Goal: Task Accomplishment & Management: Use online tool/utility

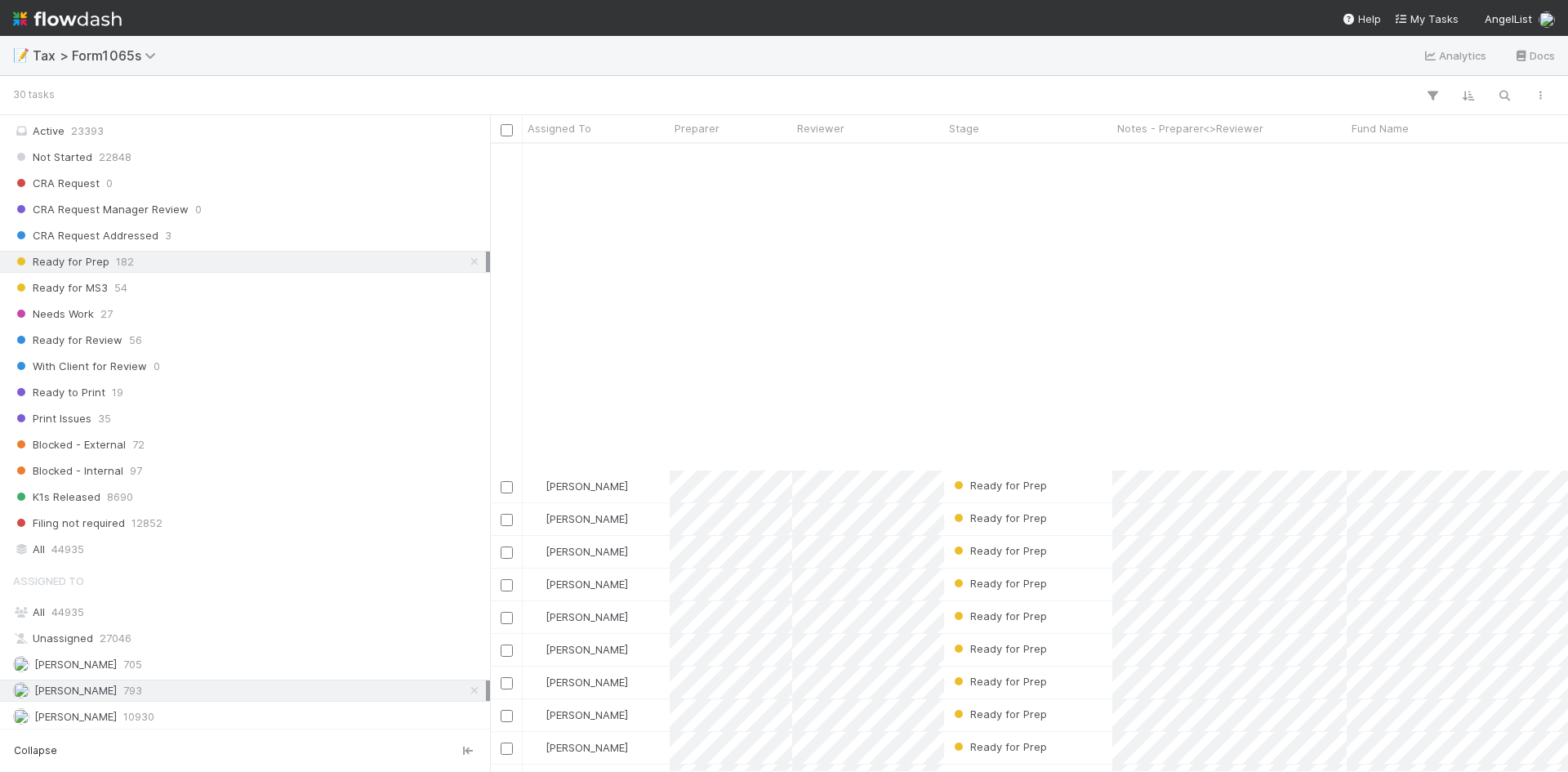
scroll to position [365, 0]
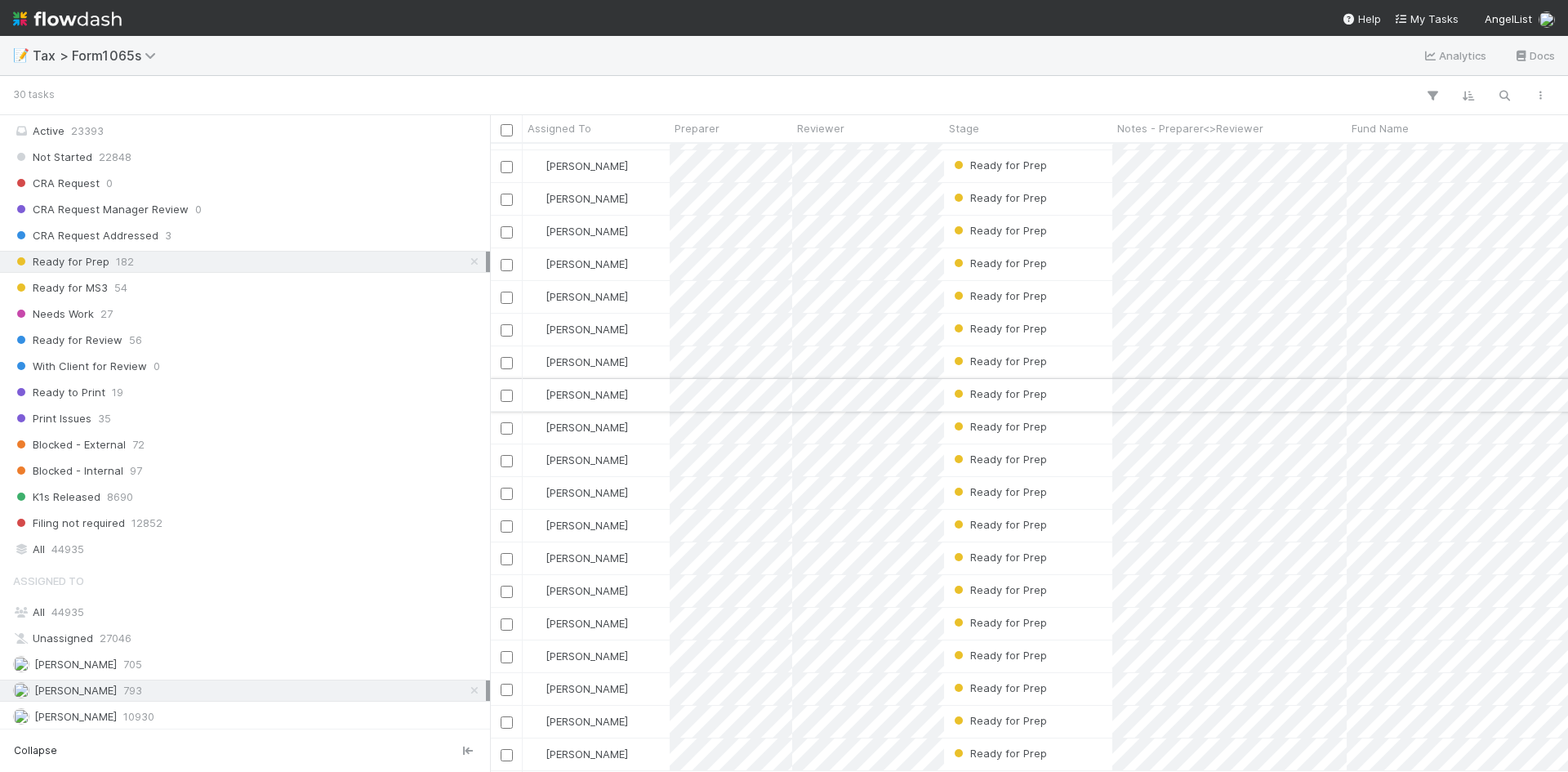
click at [947, 379] on div "Ready for Prep" at bounding box center [1028, 394] width 168 height 32
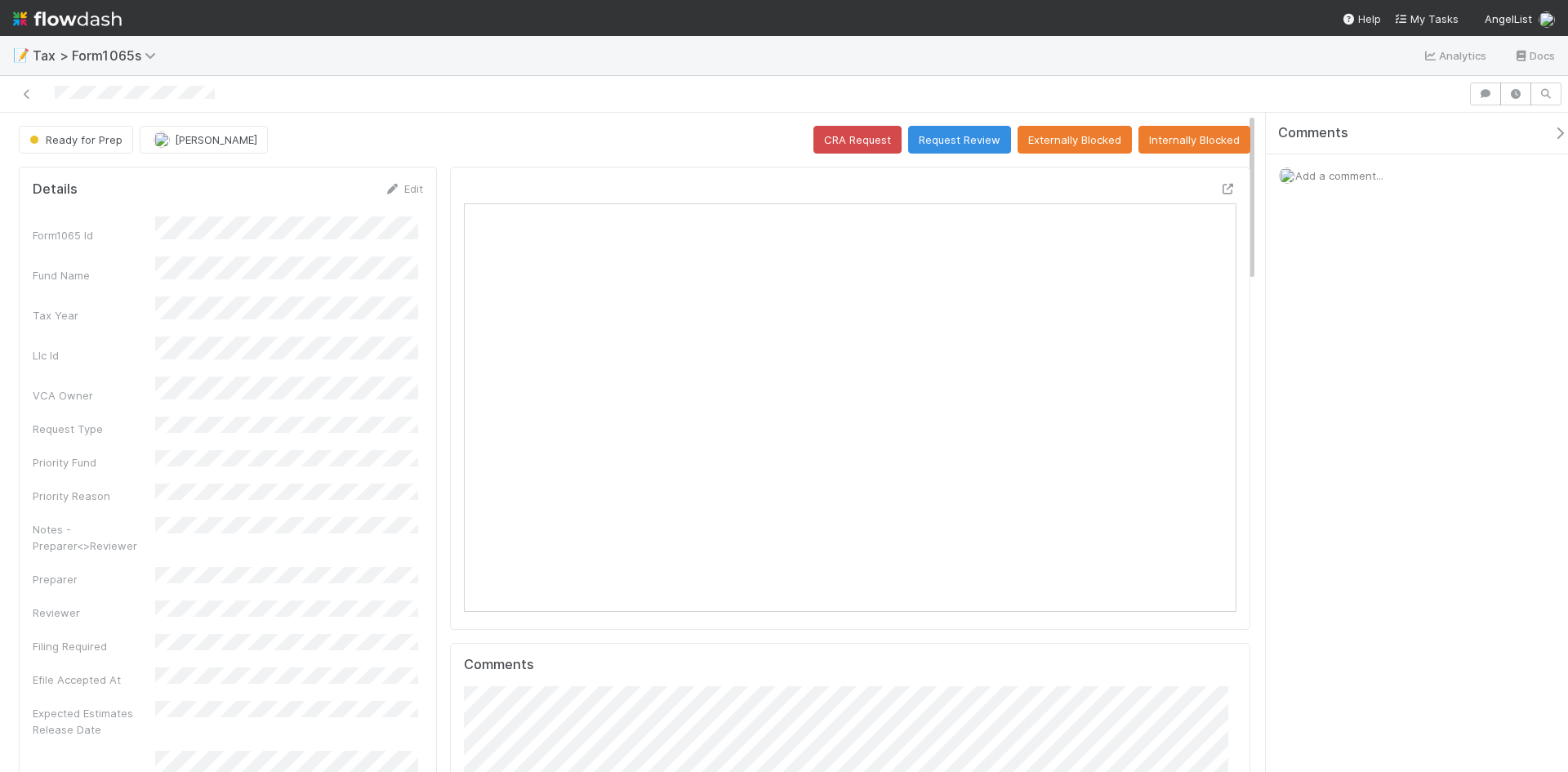
scroll to position [319, 752]
click at [1220, 187] on icon at bounding box center [1228, 189] width 17 height 10
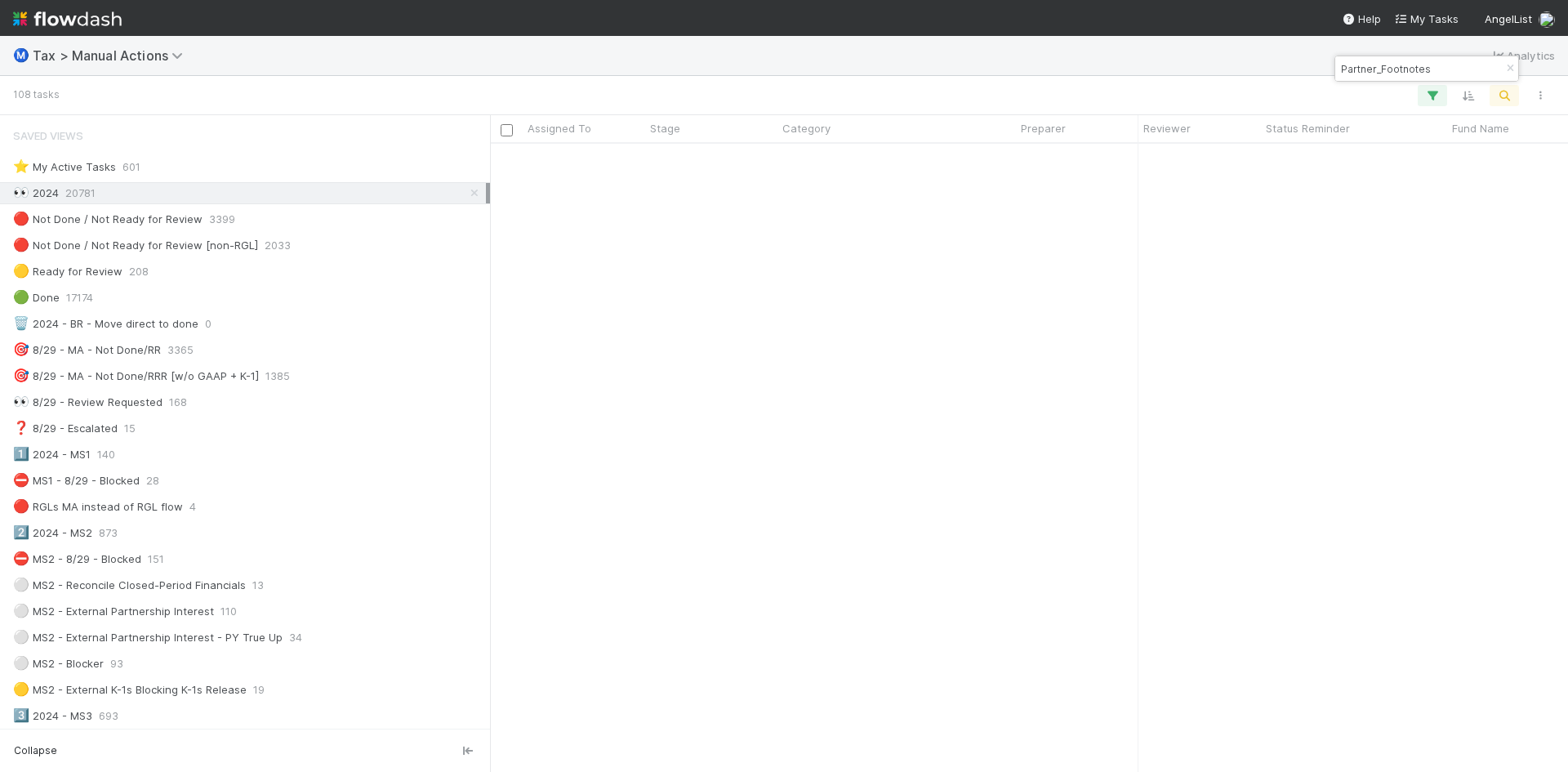
scroll to position [1206, 0]
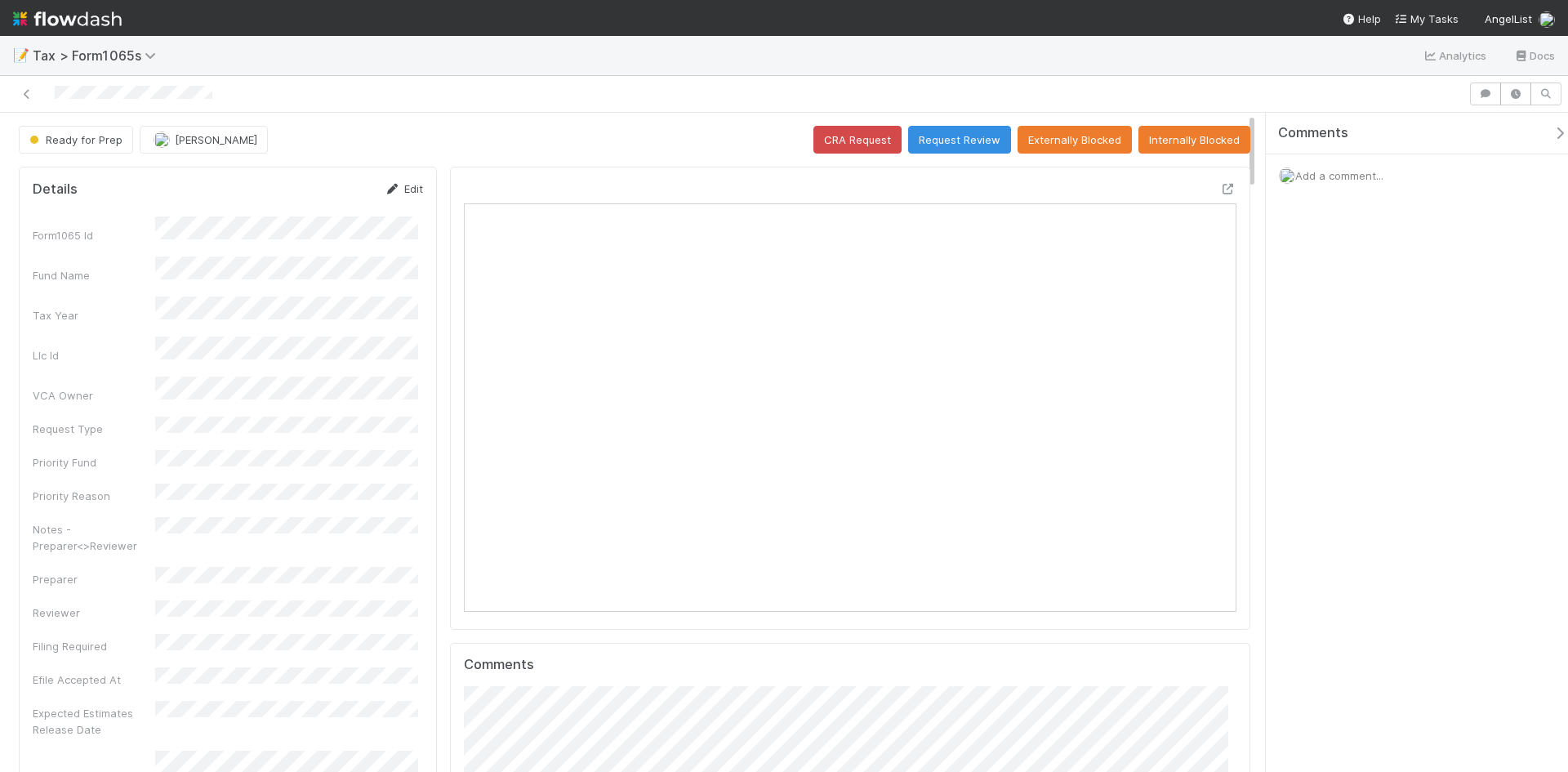
click at [402, 185] on link "Edit" at bounding box center [404, 188] width 38 height 13
click at [337, 194] on button "Save" at bounding box center [335, 195] width 46 height 28
click at [1181, 135] on button "Internally Blocked" at bounding box center [1195, 140] width 112 height 28
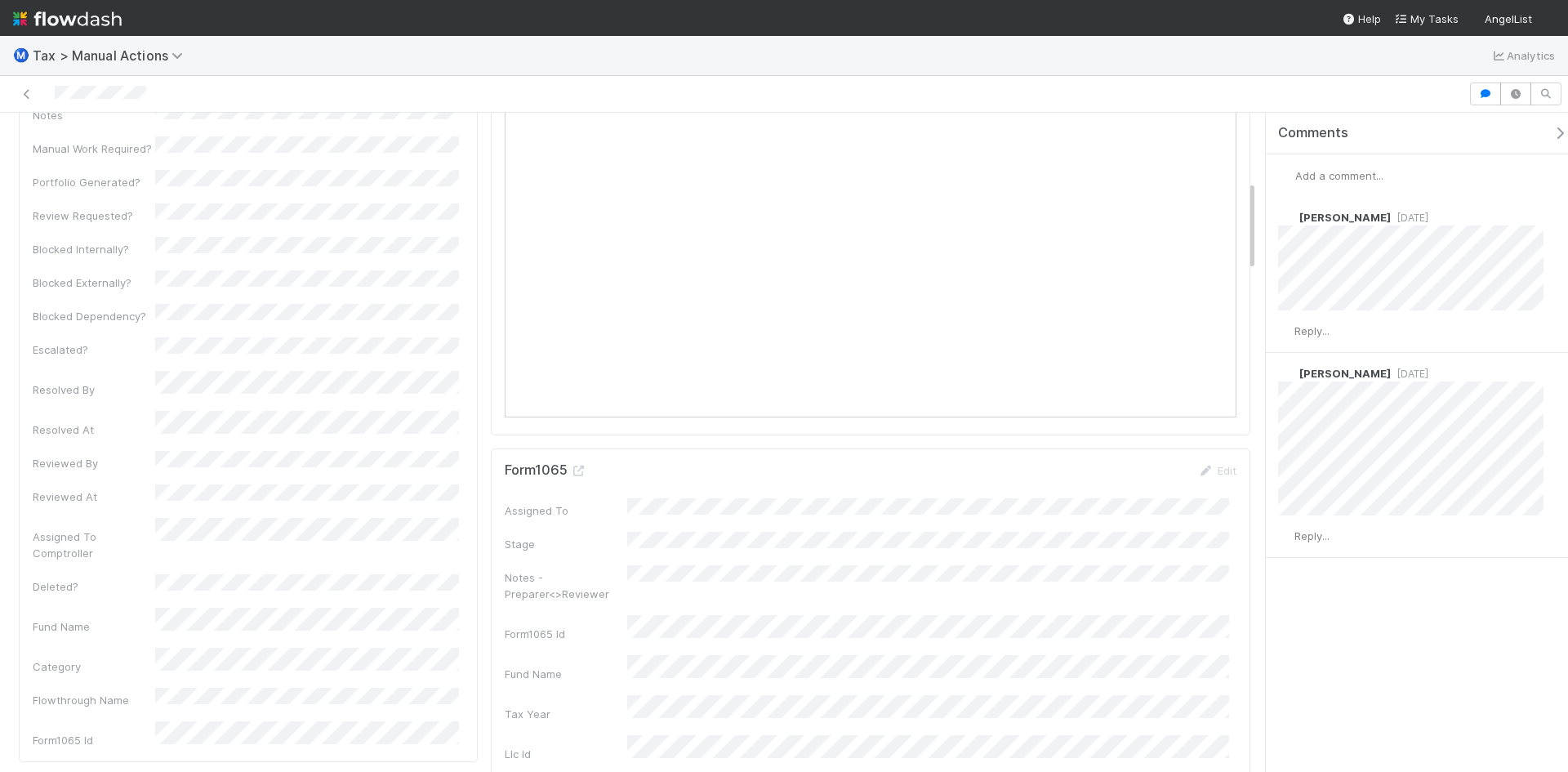
scroll to position [734, 0]
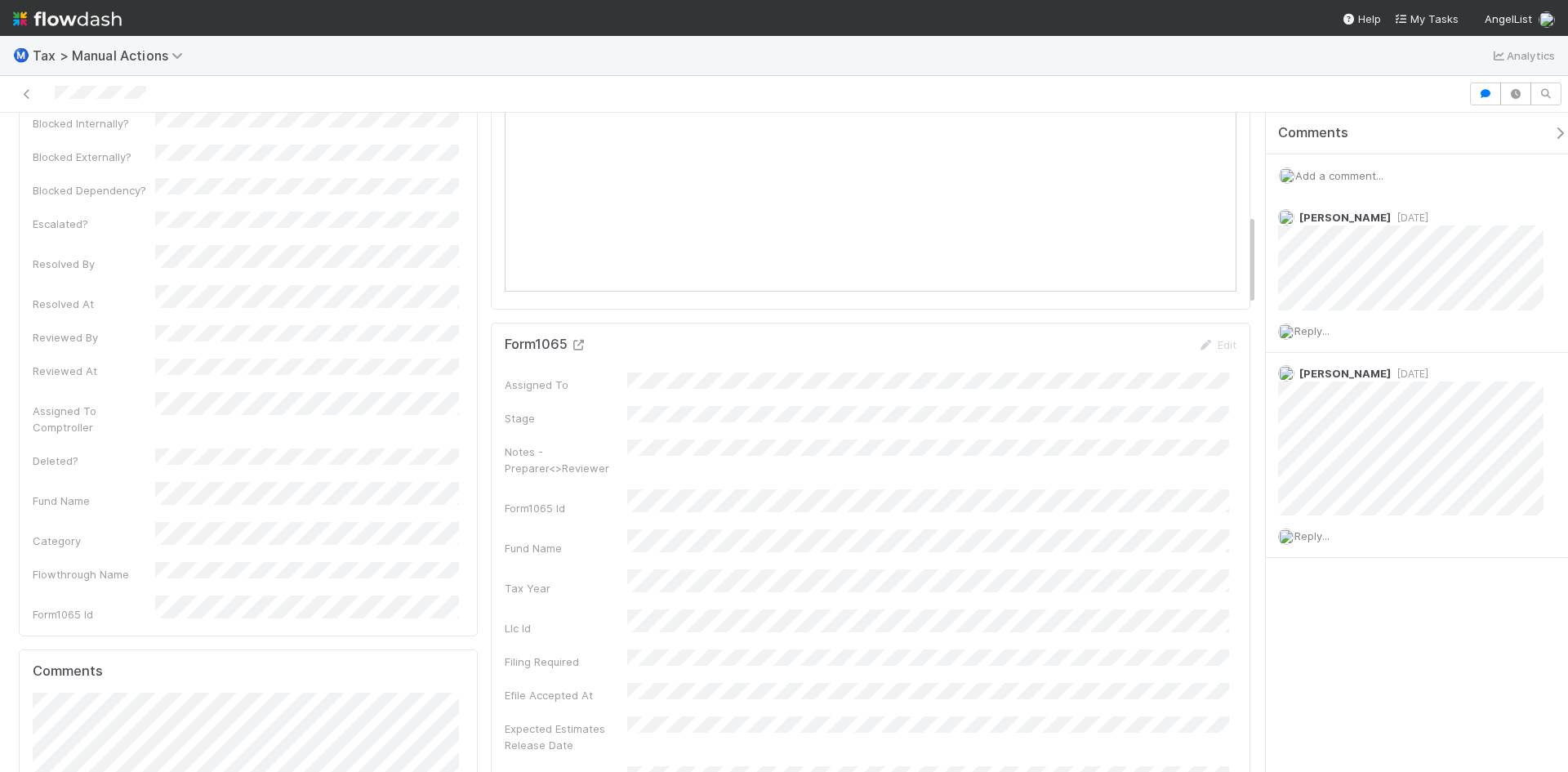
click at [581, 345] on icon at bounding box center [579, 345] width 17 height 10
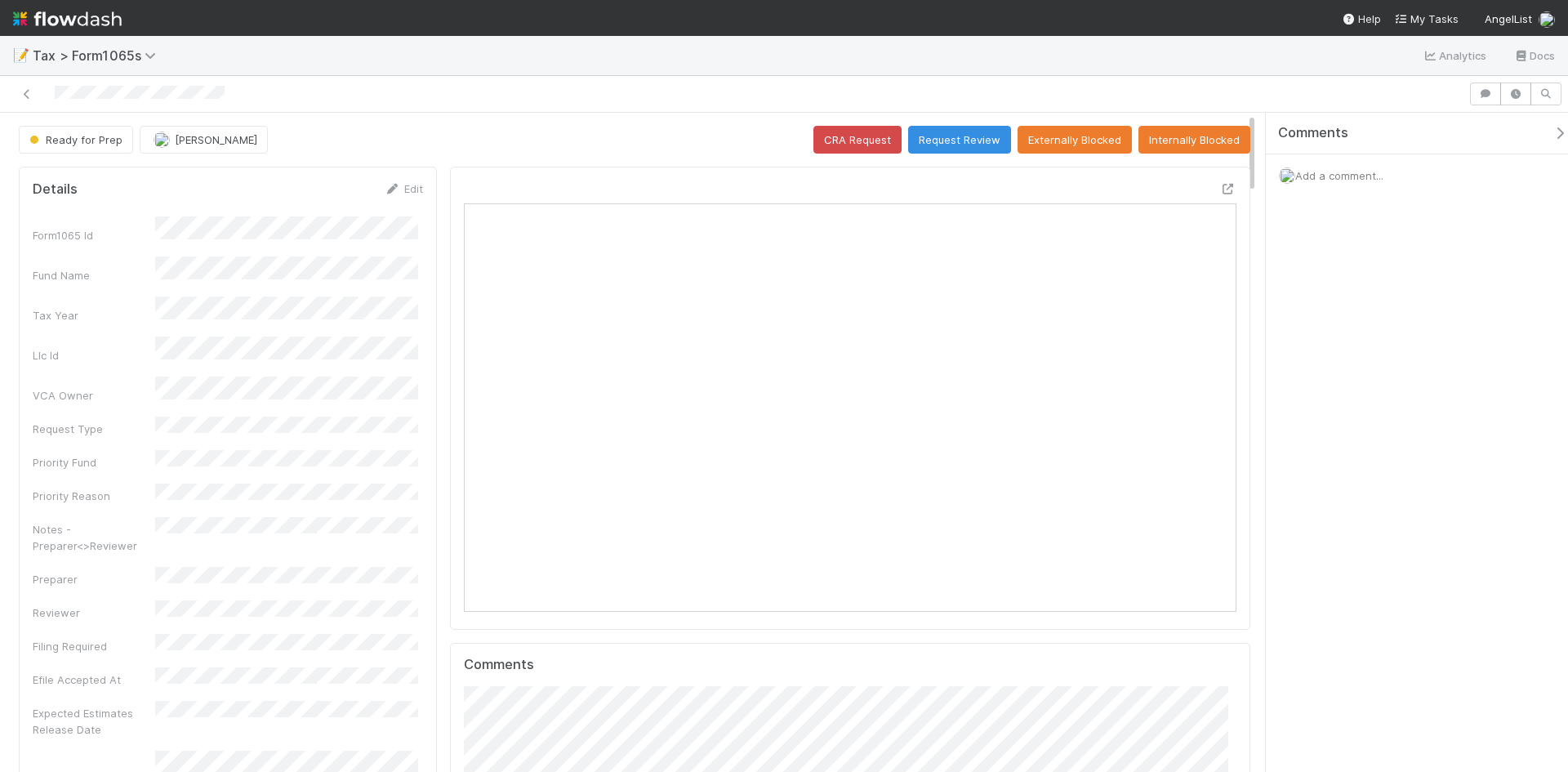
scroll to position [319, 752]
click at [194, 147] on button "[PERSON_NAME]" at bounding box center [203, 140] width 128 height 28
click at [188, 172] on div "Enrique Hernandez you" at bounding box center [247, 181] width 230 height 30
click at [401, 190] on link "Edit" at bounding box center [404, 188] width 38 height 13
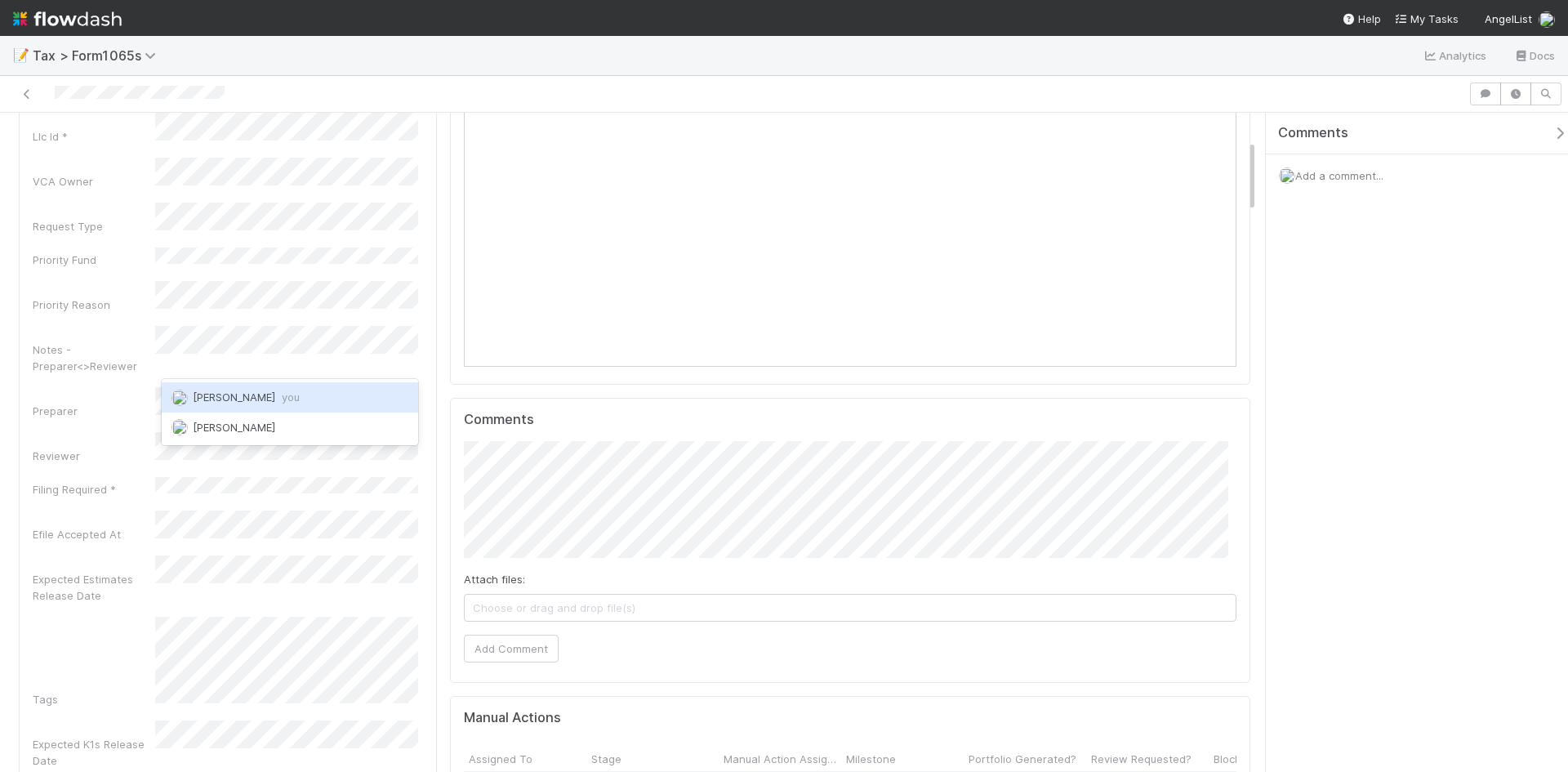
click at [229, 386] on div "Enrique Hernandez you" at bounding box center [290, 397] width 257 height 30
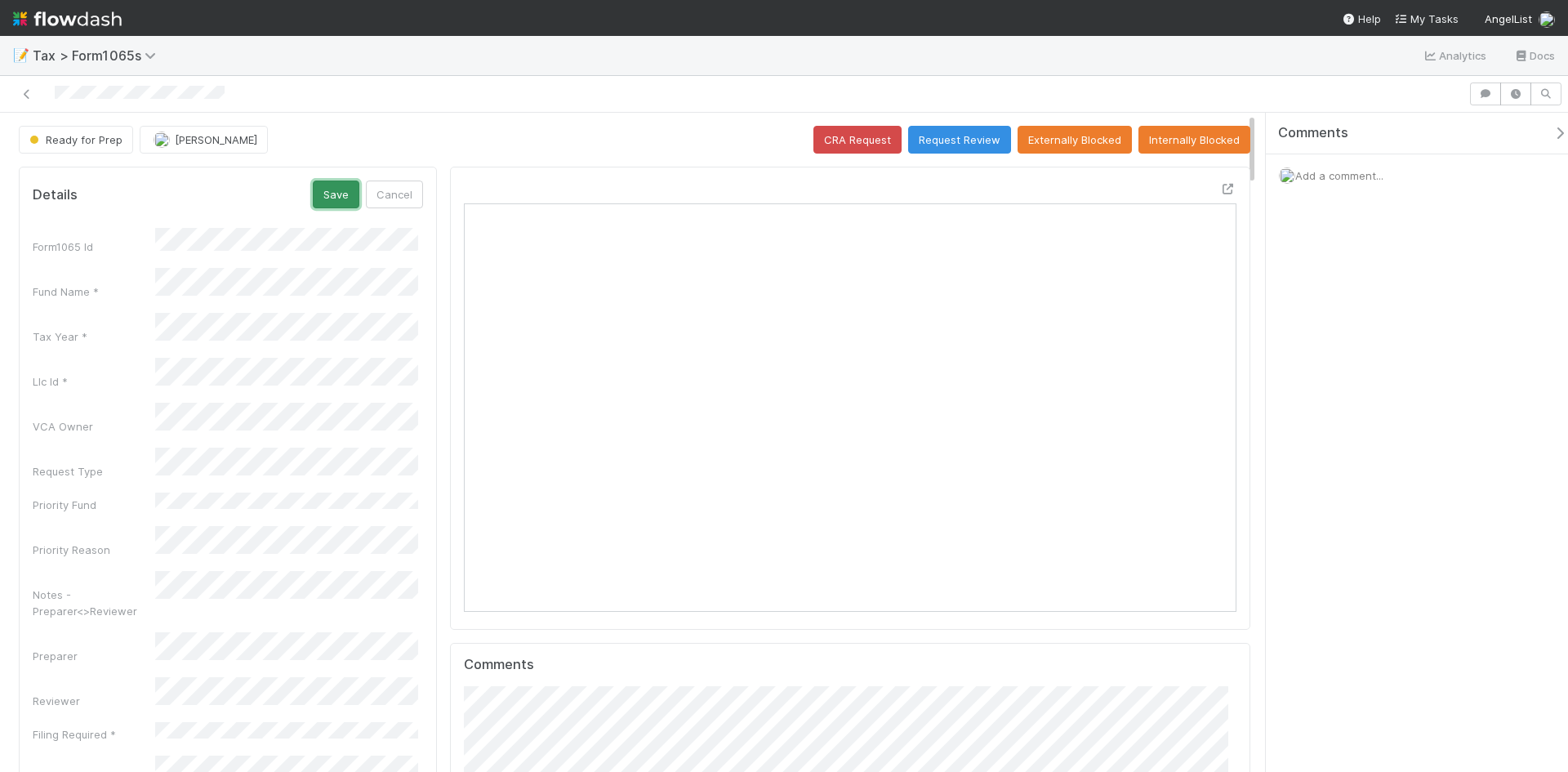
click at [333, 193] on button "Save" at bounding box center [335, 195] width 46 height 28
click at [1161, 142] on button "Internally Blocked" at bounding box center [1195, 140] width 112 height 28
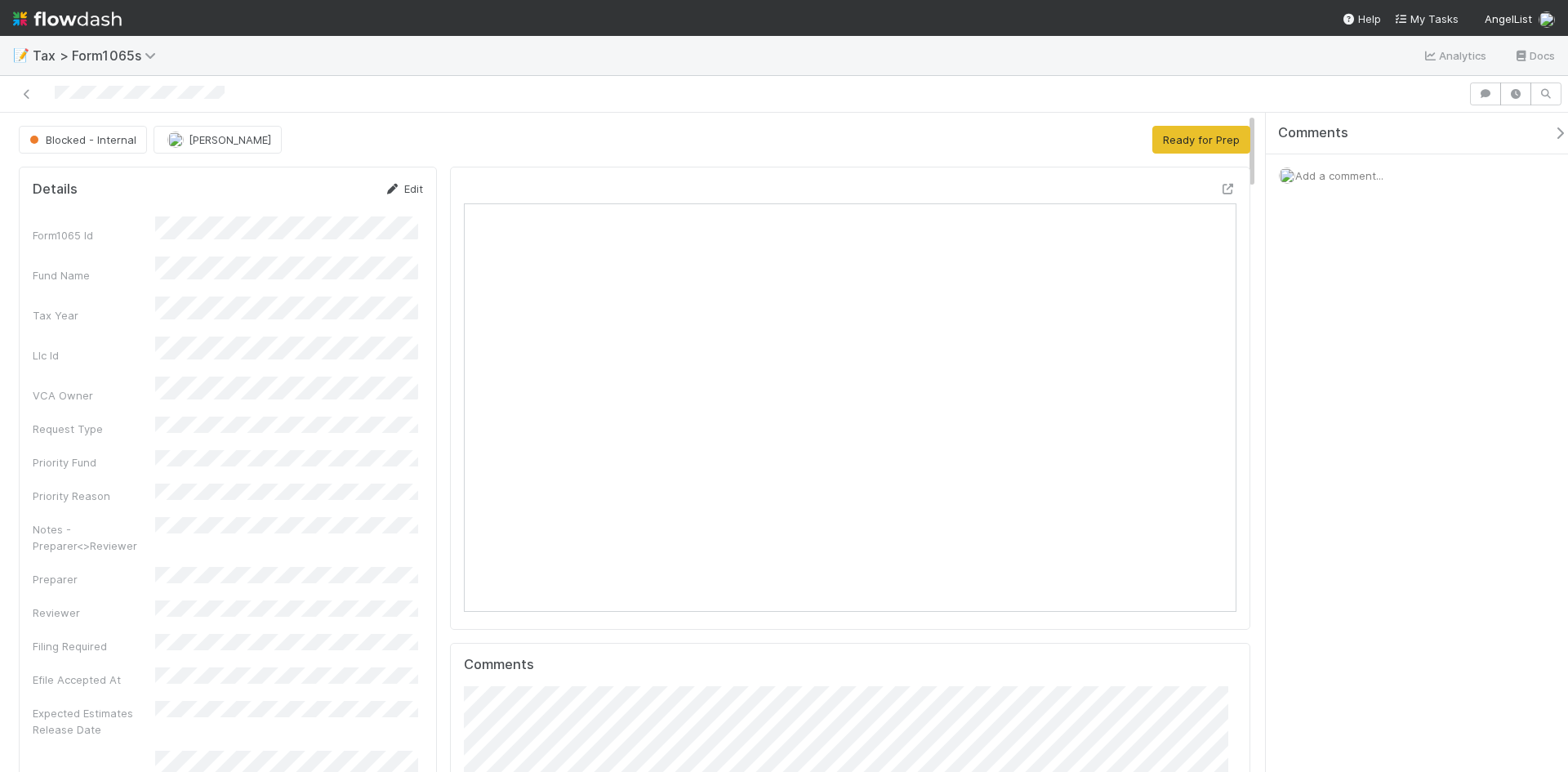
click at [392, 188] on icon at bounding box center [393, 189] width 17 height 10
click at [323, 206] on button "Save" at bounding box center [335, 195] width 46 height 28
drag, startPoint x: 51, startPoint y: 92, endPoint x: 236, endPoint y: 99, distance: 185.1
click at [236, 99] on div at bounding box center [734, 94] width 1455 height 23
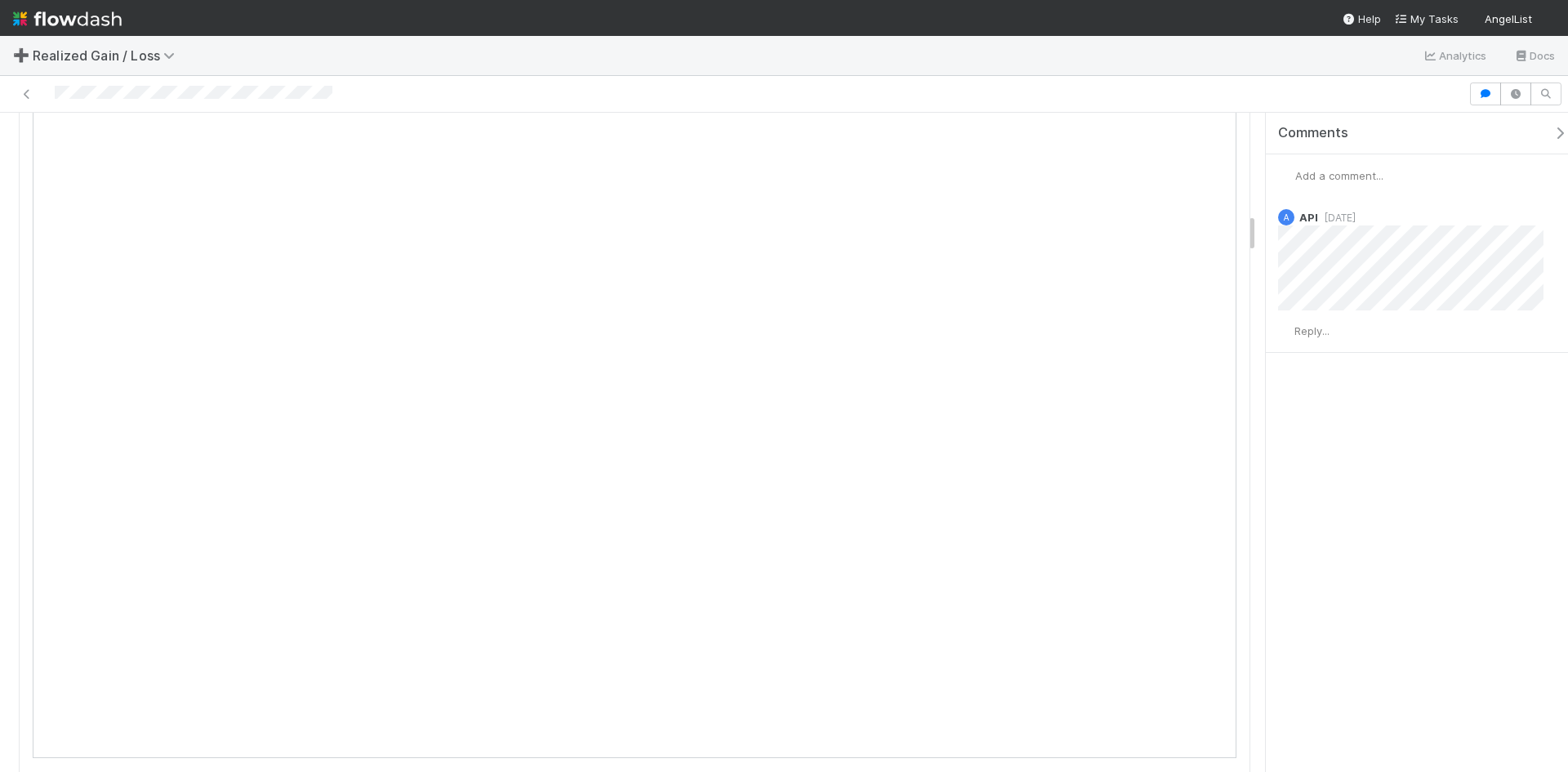
scroll to position [1633, 0]
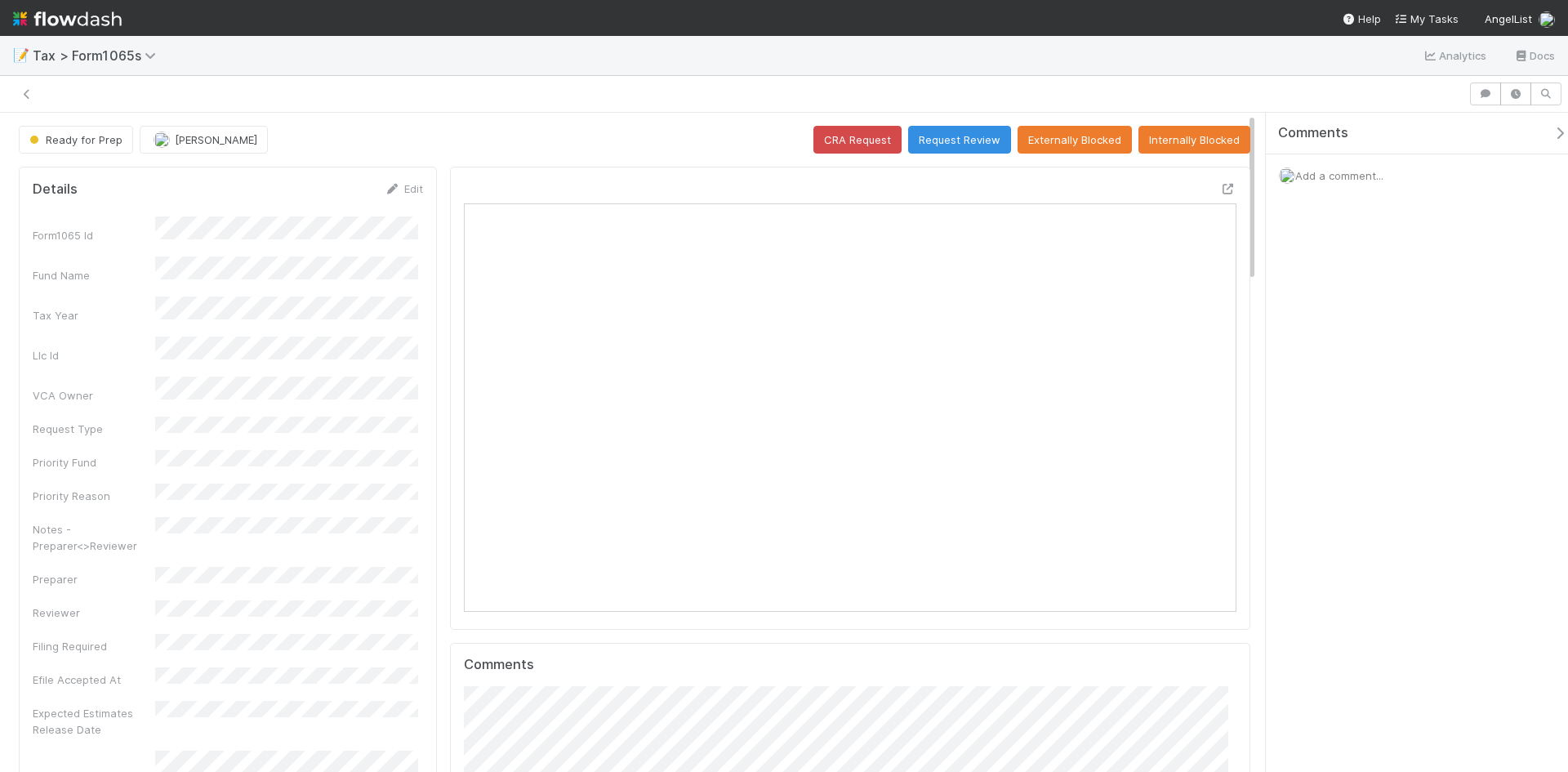
scroll to position [319, 752]
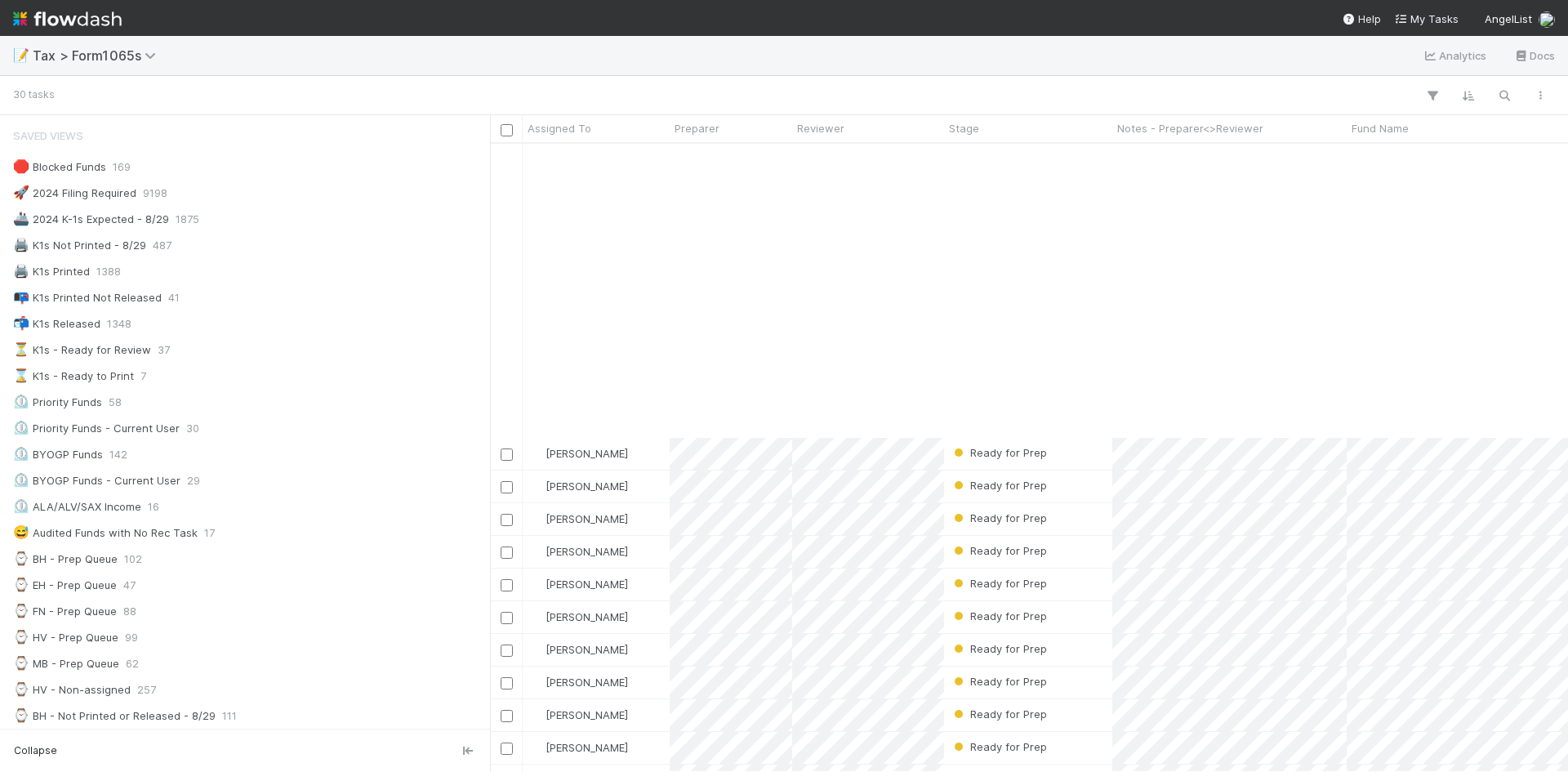
scroll to position [1170, 0]
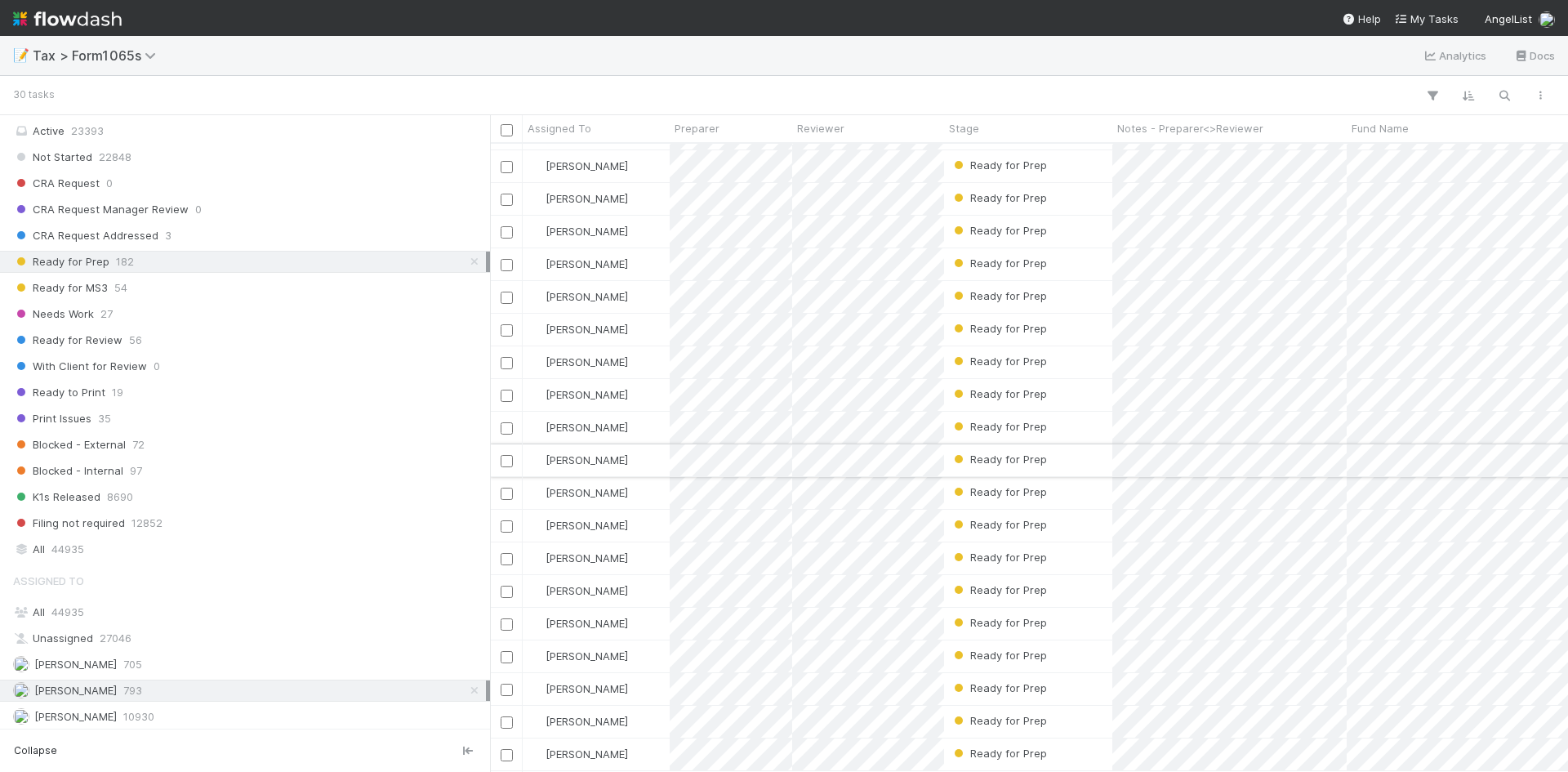
click at [1067, 445] on div "Ready for Prep" at bounding box center [1028, 460] width 168 height 32
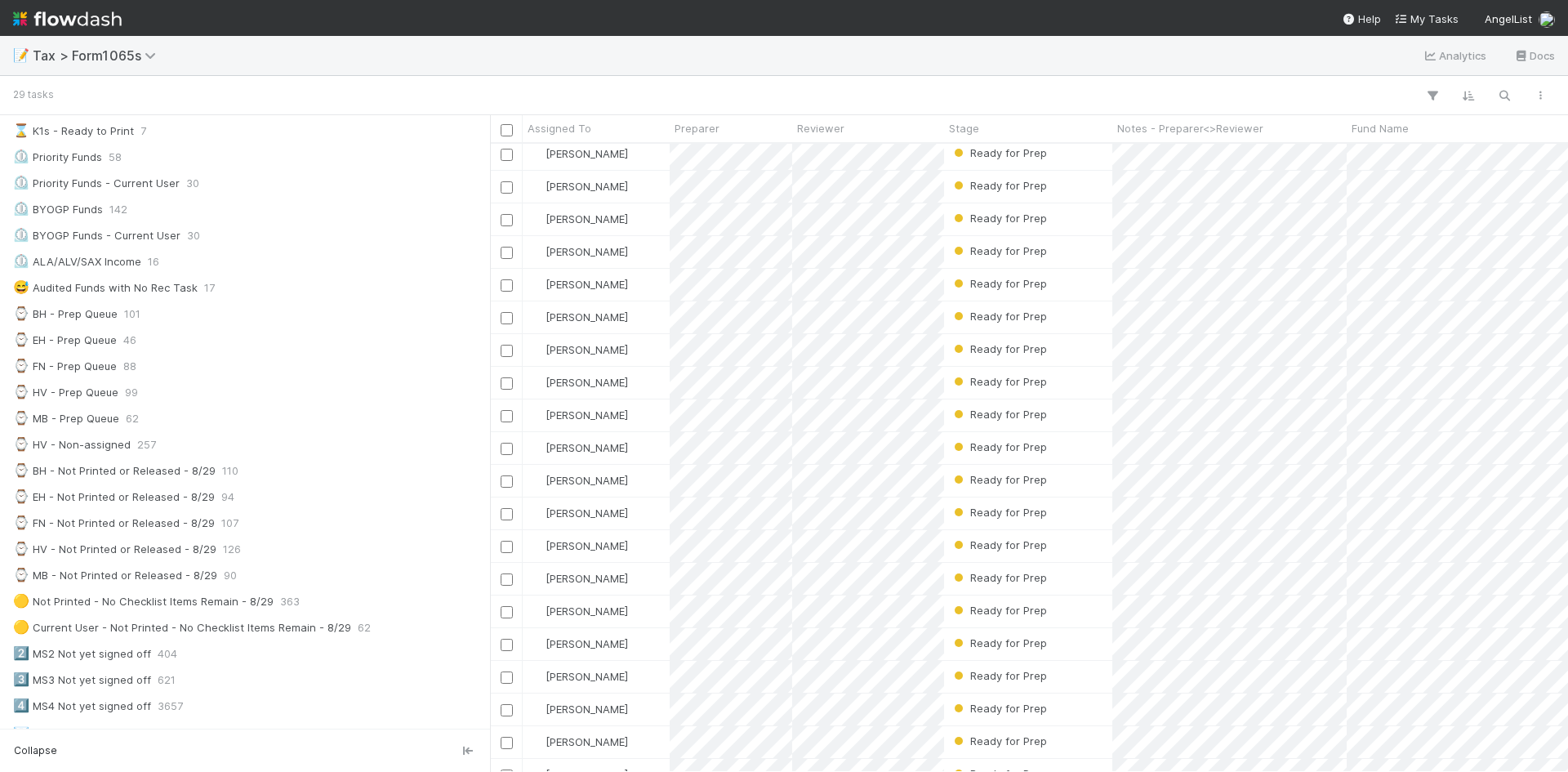
scroll to position [87, 0]
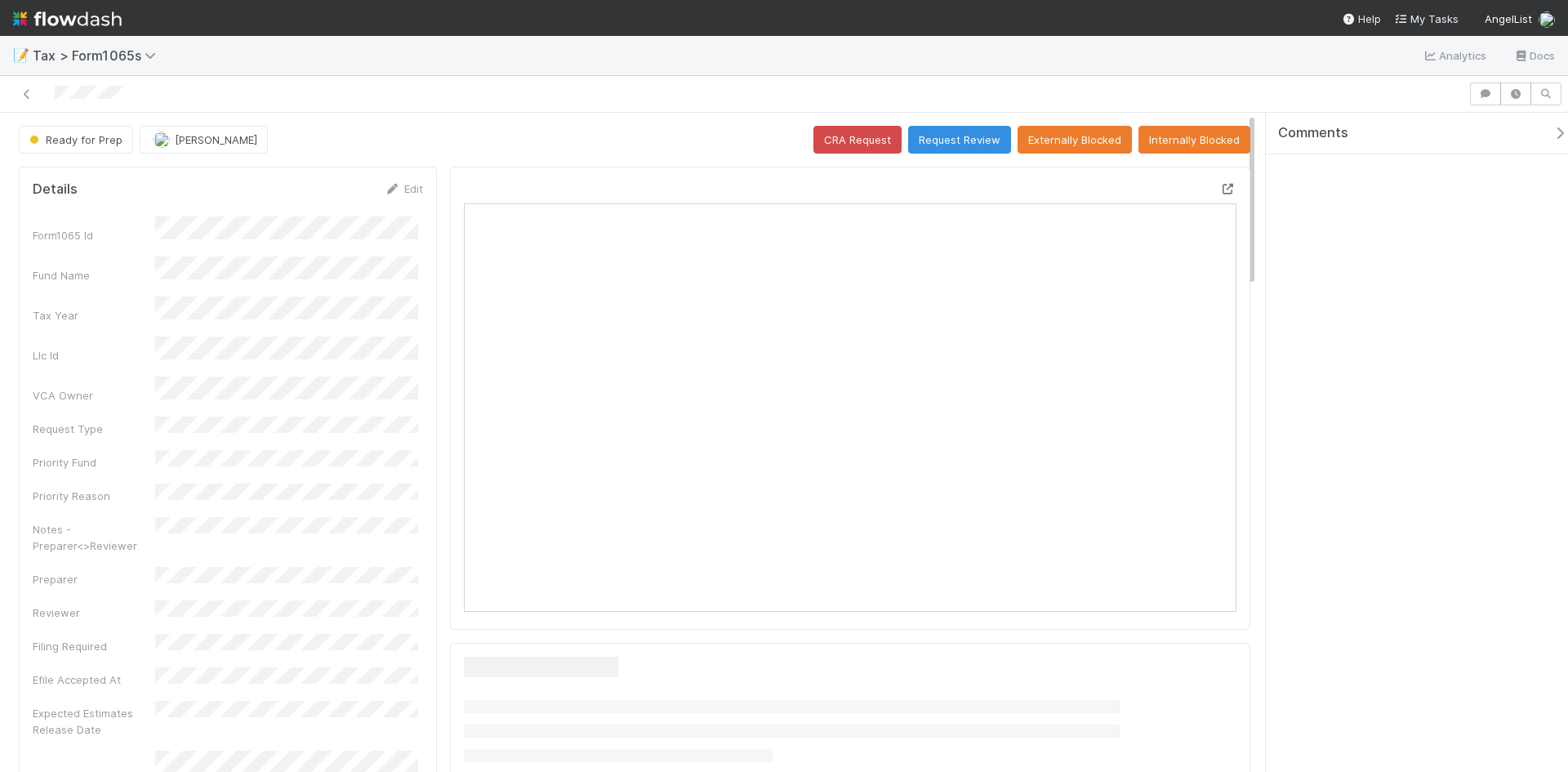
click at [1220, 187] on icon at bounding box center [1228, 189] width 17 height 10
click at [1220, 186] on icon at bounding box center [1228, 189] width 17 height 10
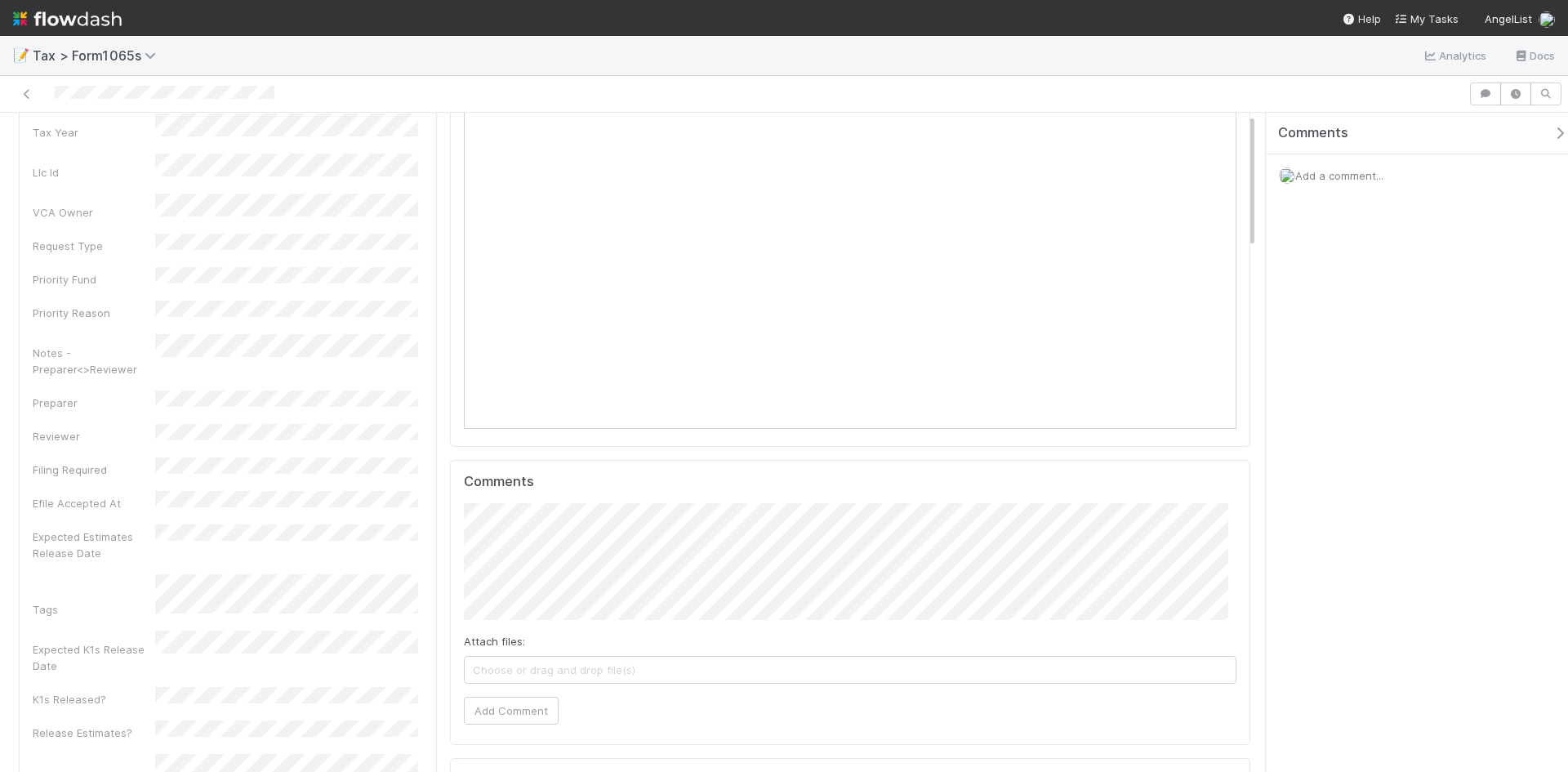
scroll to position [0, 0]
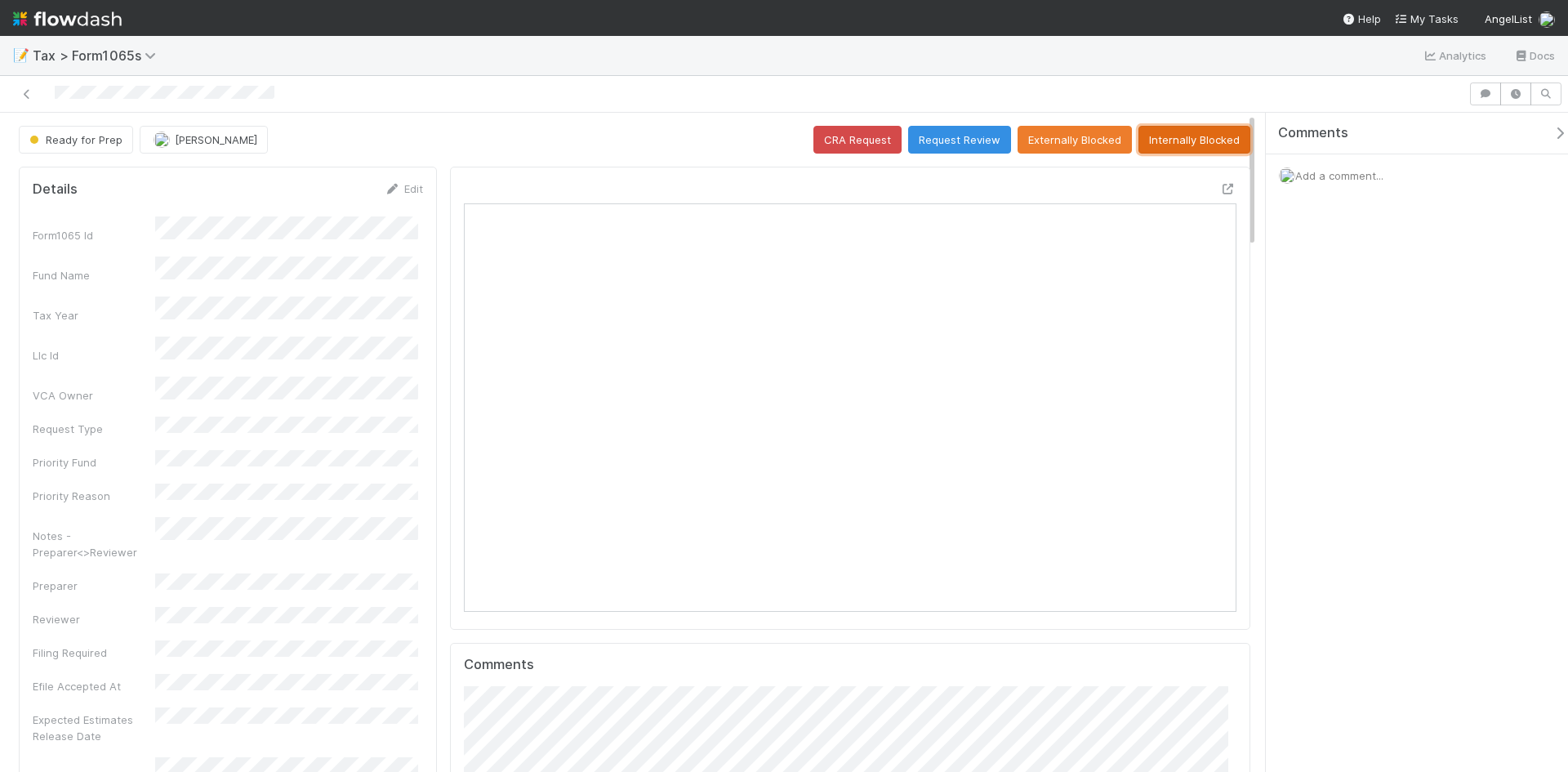
click at [1158, 136] on button "Internally Blocked" at bounding box center [1195, 140] width 112 height 28
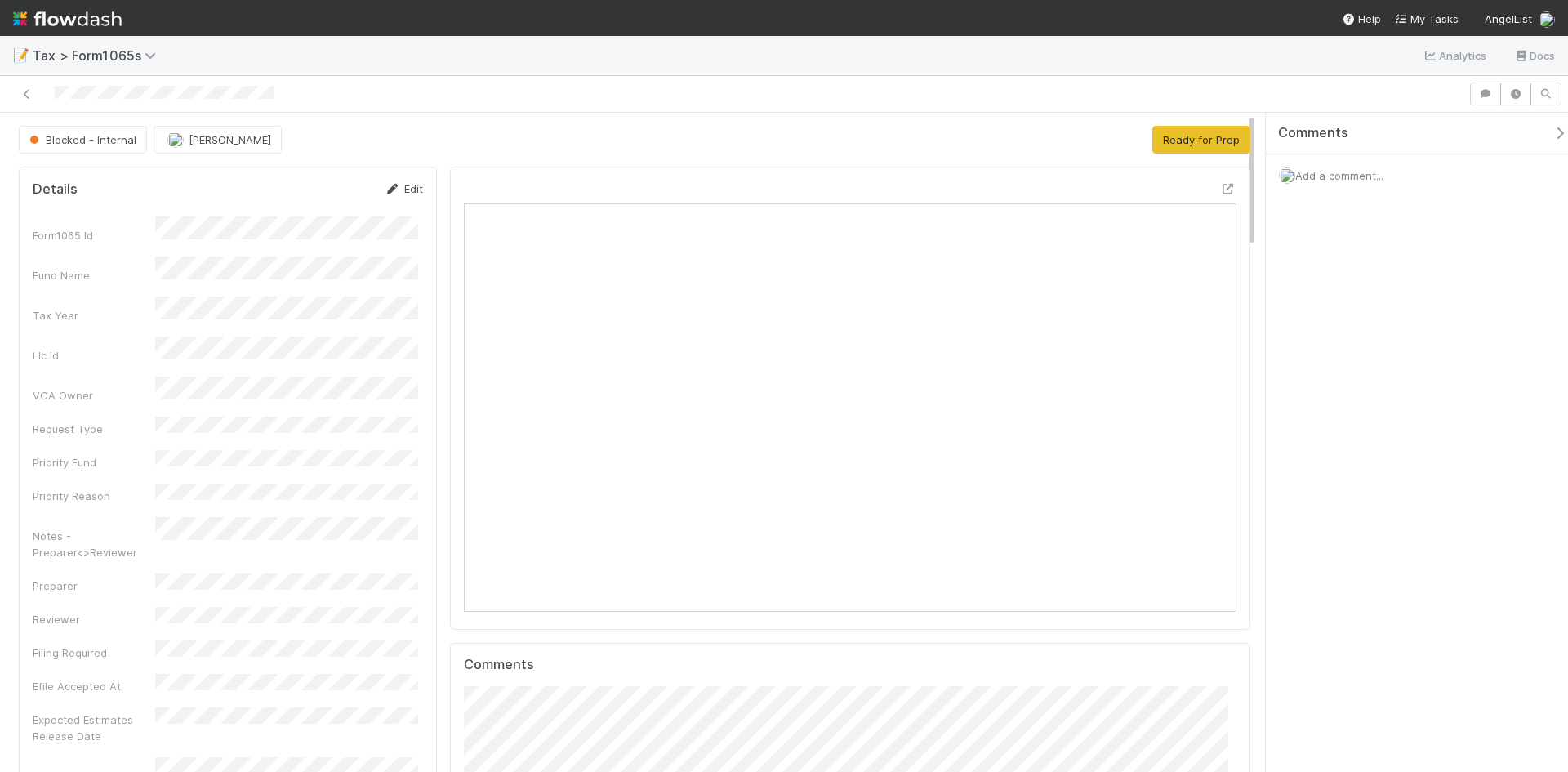
click at [407, 193] on link "Edit" at bounding box center [404, 188] width 38 height 13
click at [136, 570] on div "Notes - Preparer<>Reviewer" at bounding box center [227, 594] width 390 height 48
click at [323, 196] on button "Save" at bounding box center [335, 195] width 46 height 28
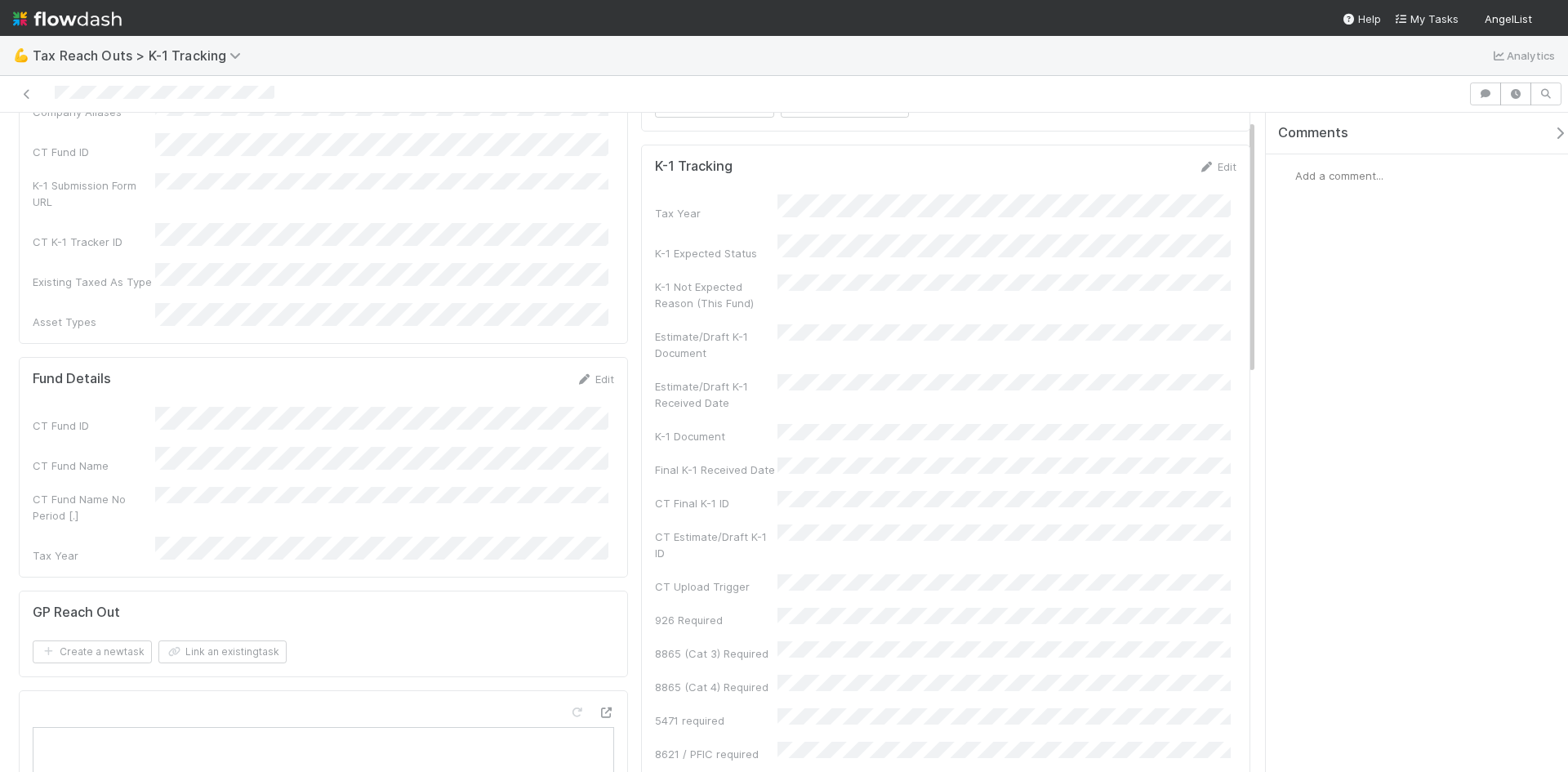
scroll to position [245, 0]
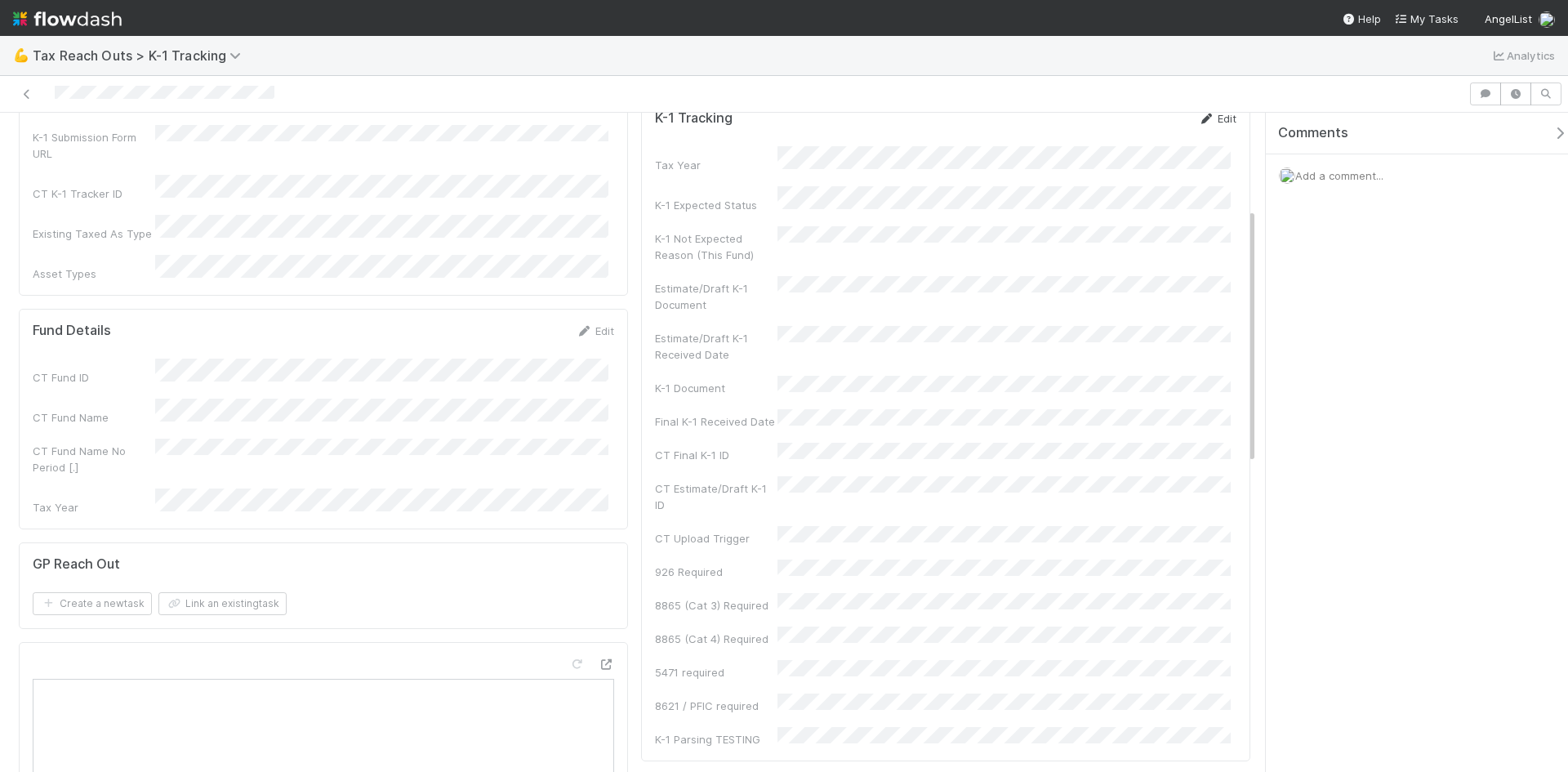
click at [1198, 124] on icon at bounding box center [1206, 119] width 17 height 10
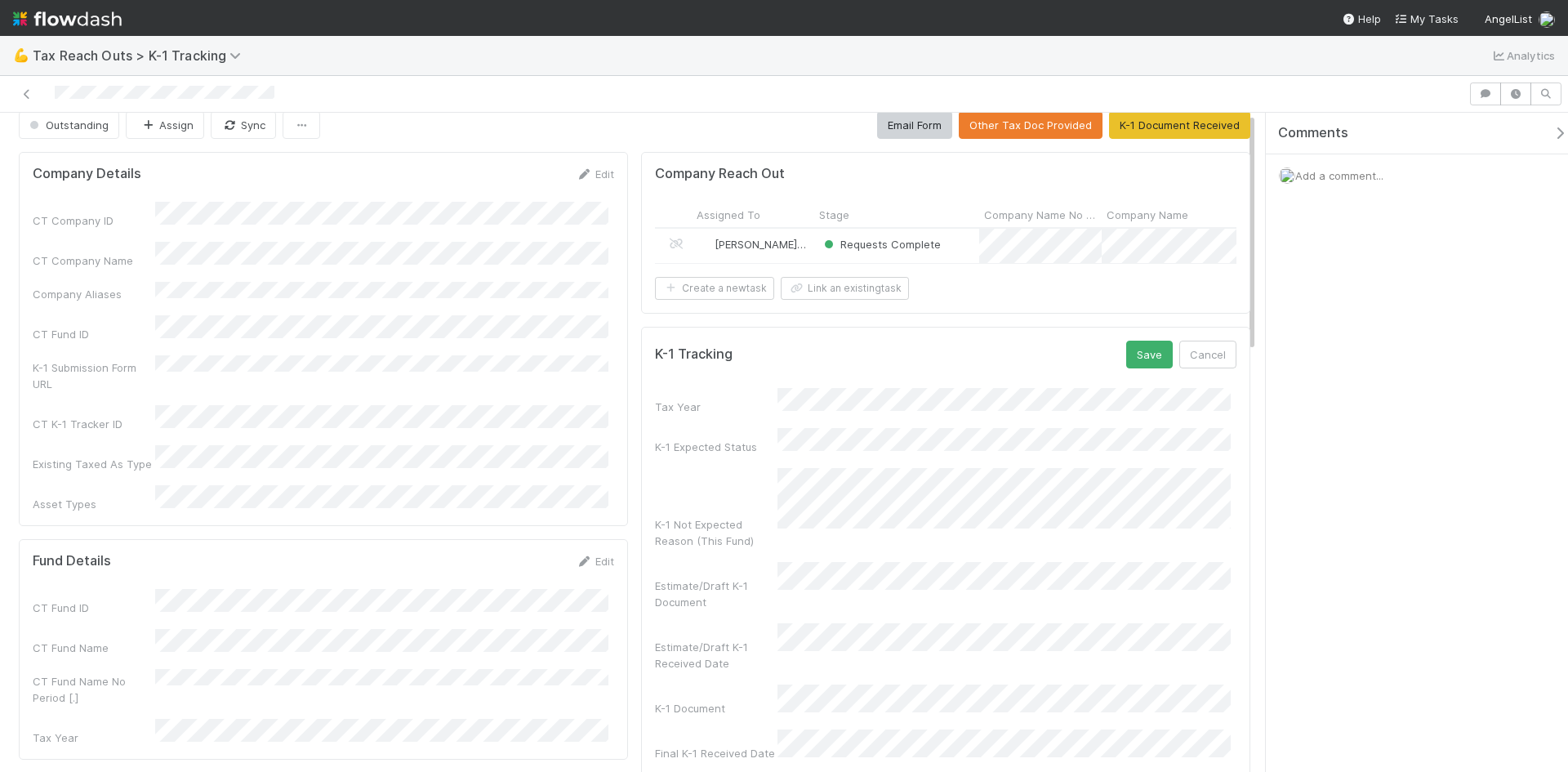
scroll to position [0, 0]
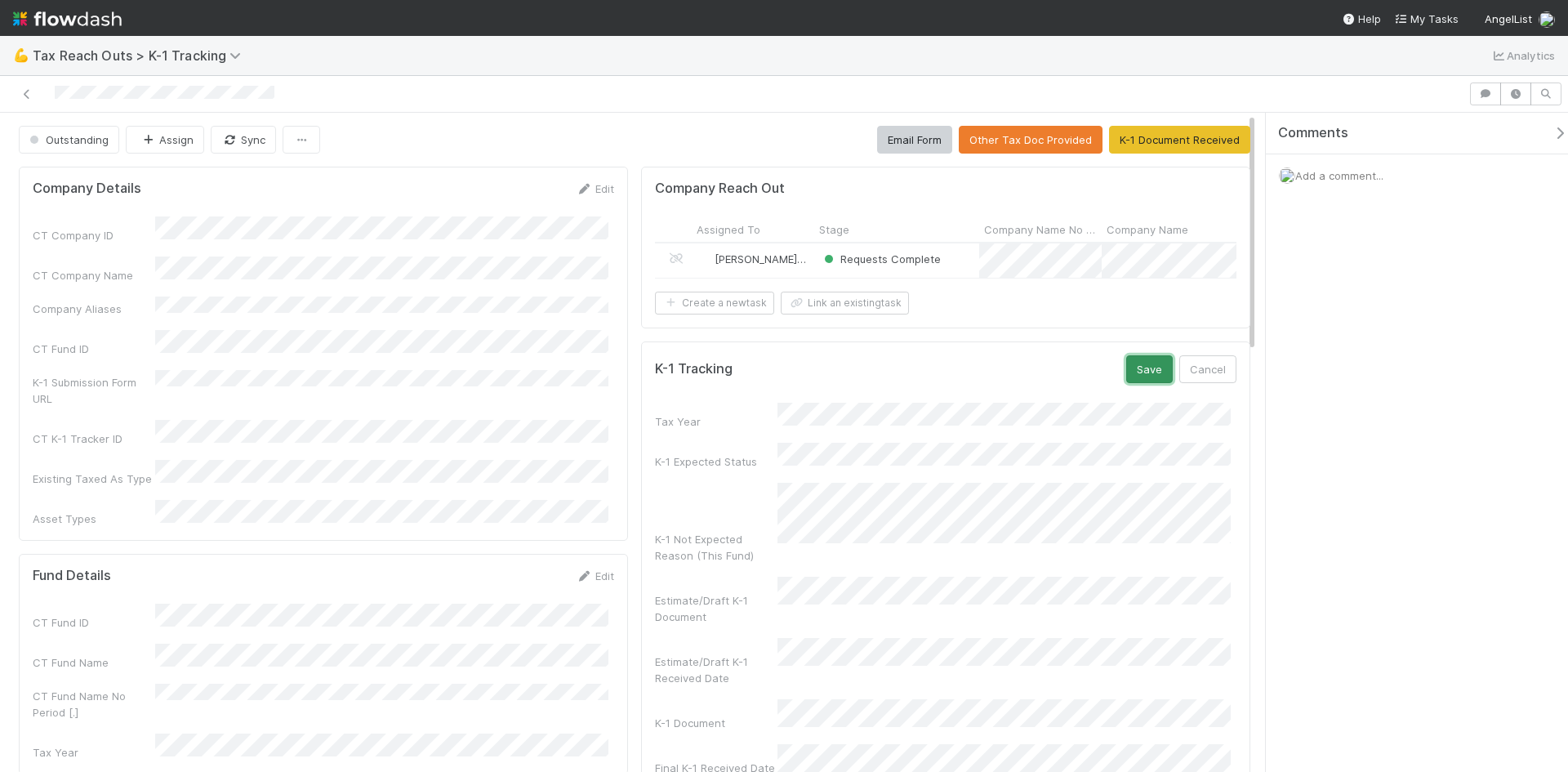
click at [1137, 383] on button "Save" at bounding box center [1149, 369] width 46 height 28
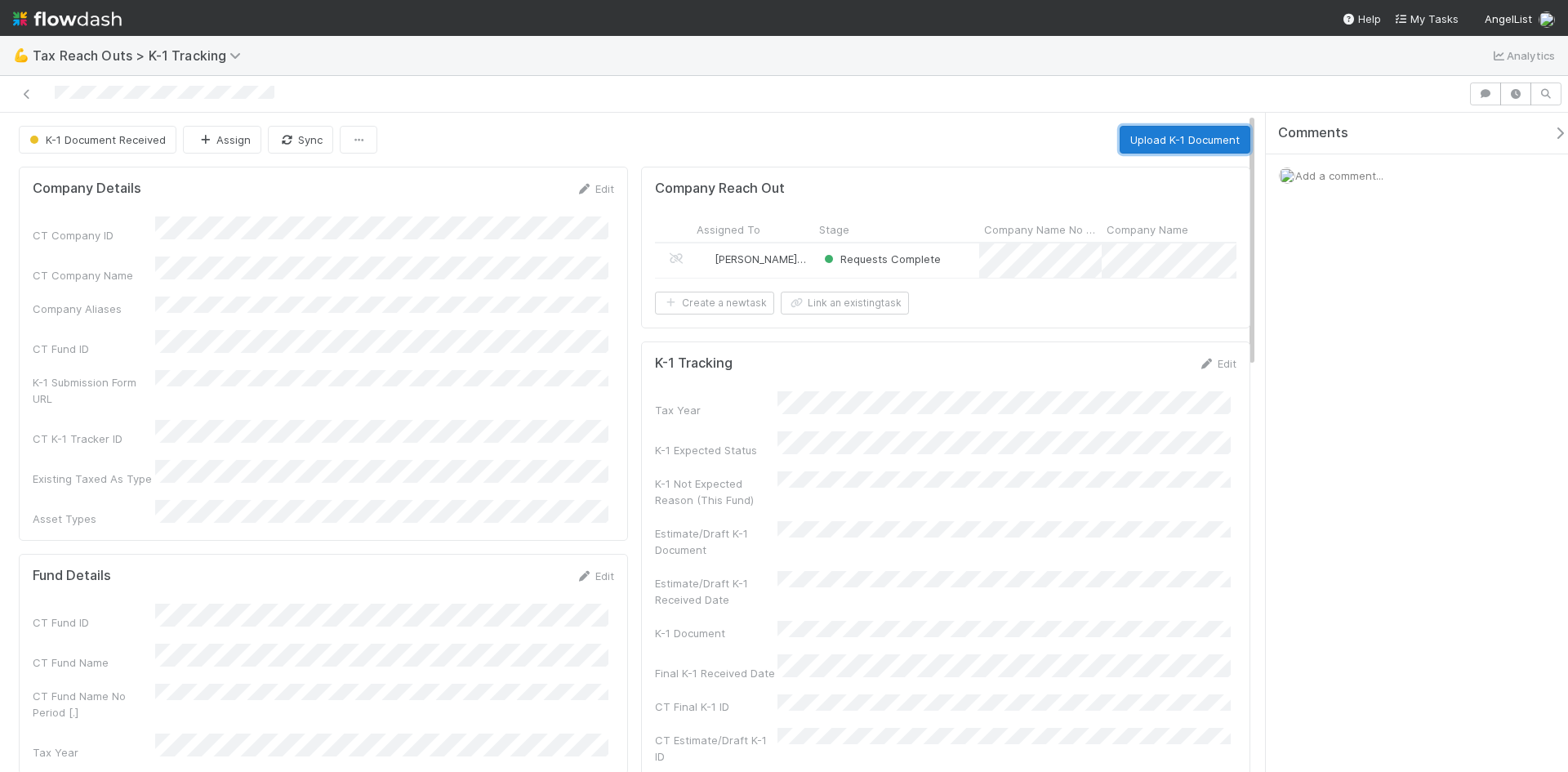
click at [1155, 145] on button "Upload K-1 Document" at bounding box center [1185, 140] width 131 height 28
click at [1170, 134] on button "Upload K-1 Document" at bounding box center [1185, 140] width 131 height 28
click at [113, 145] on span "K-1 Document Received" at bounding box center [96, 140] width 140 height 13
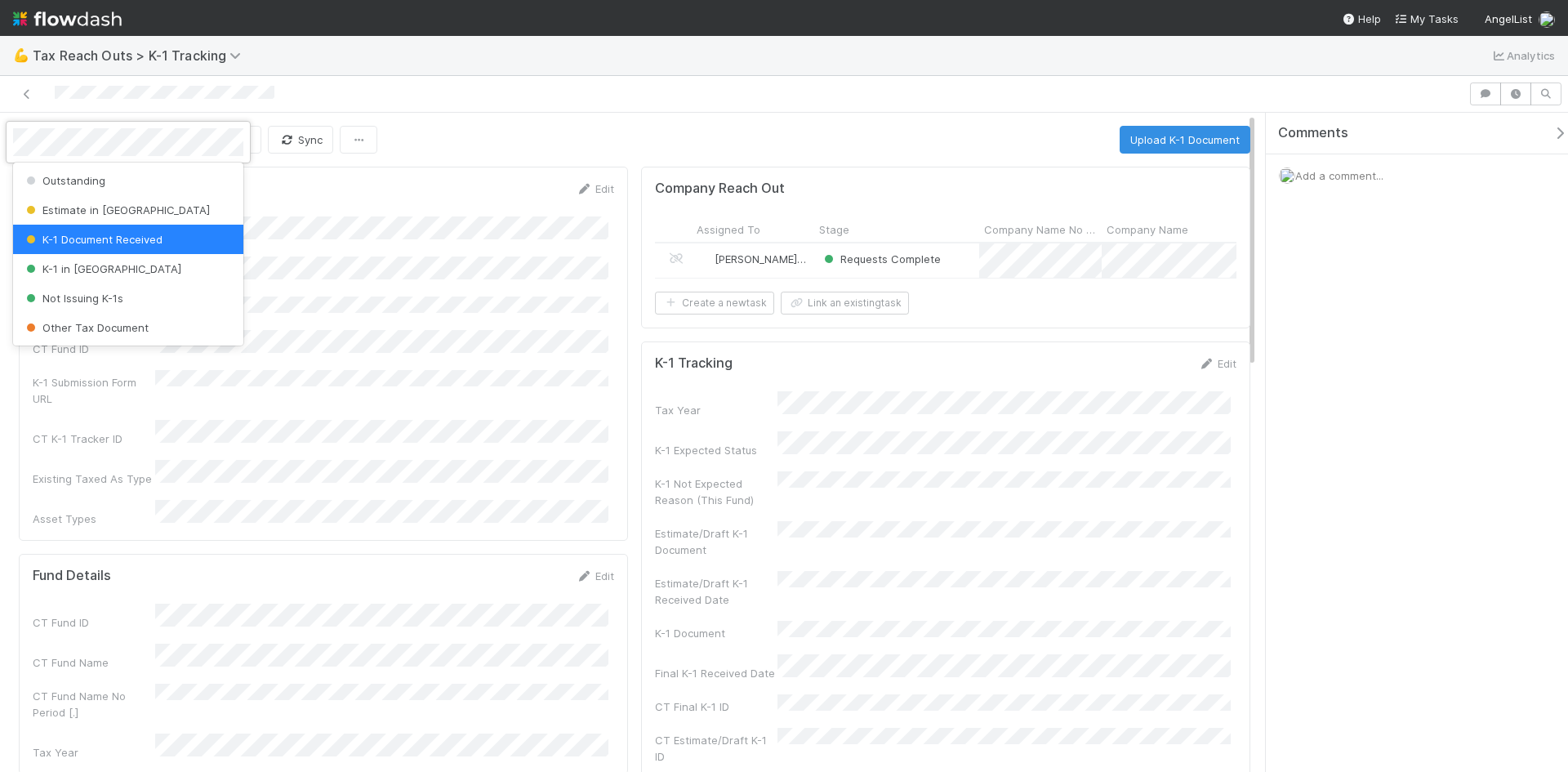
click at [318, 92] on div at bounding box center [784, 386] width 1568 height 772
